Goal: Navigation & Orientation: Find specific page/section

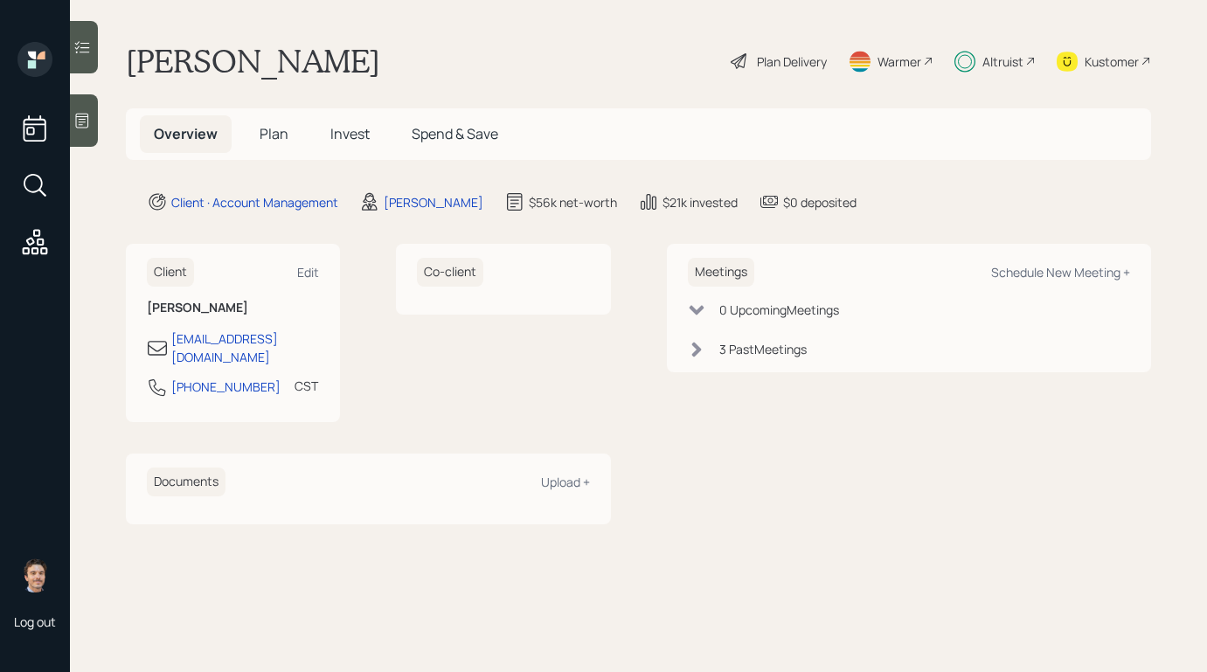
click at [1000, 63] on div "Altruist" at bounding box center [1002, 61] width 41 height 18
click at [976, 60] on div "Altruist" at bounding box center [994, 61] width 81 height 38
